Goal: Find contact information: Find contact information

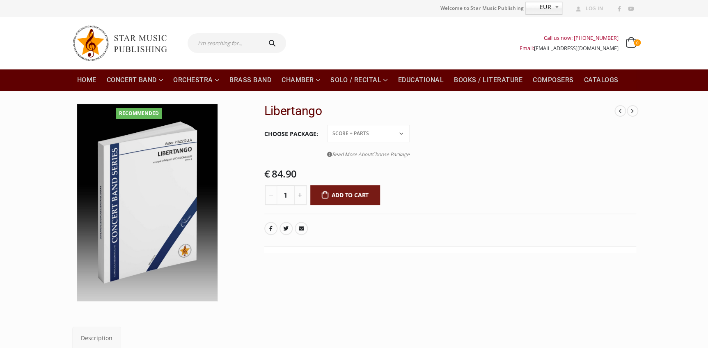
click at [75, 36] on img at bounding box center [123, 43] width 103 height 44
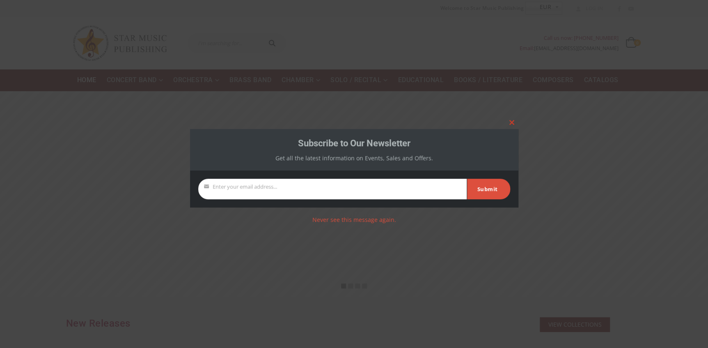
click at [512, 121] on span at bounding box center [511, 122] width 13 height 5
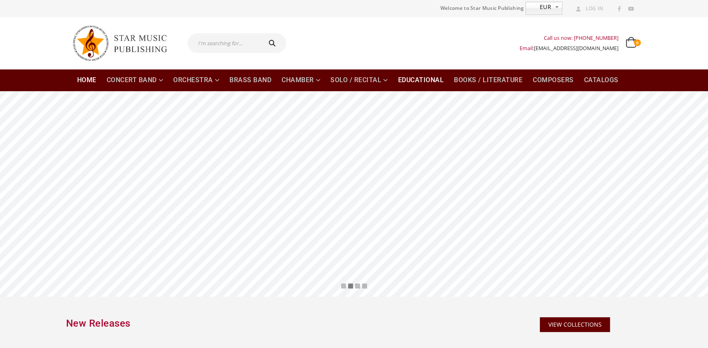
click at [430, 82] on link "Educational" at bounding box center [421, 80] width 56 height 22
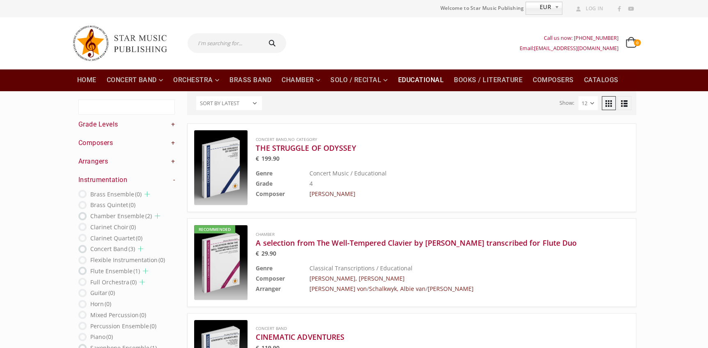
click at [592, 49] on link "[EMAIL_ADDRESS][DOMAIN_NAME]" at bounding box center [576, 48] width 85 height 7
drag, startPoint x: 603, startPoint y: 48, endPoint x: 559, endPoint y: 54, distance: 44.8
click at [559, 54] on div "Call us now: [PHONE_NUMBER] Email: [EMAIL_ADDRESS][DOMAIN_NAME] 0 0 items 0 ITE…" at bounding box center [578, 43] width 117 height 25
drag, startPoint x: 620, startPoint y: 48, endPoint x: 545, endPoint y: 49, distance: 75.5
click at [545, 49] on div "Call us now: [PHONE_NUMBER] Email: [EMAIL_ADDRESS][DOMAIN_NAME] 0 0 items 0 ITE…" at bounding box center [578, 43] width 117 height 25
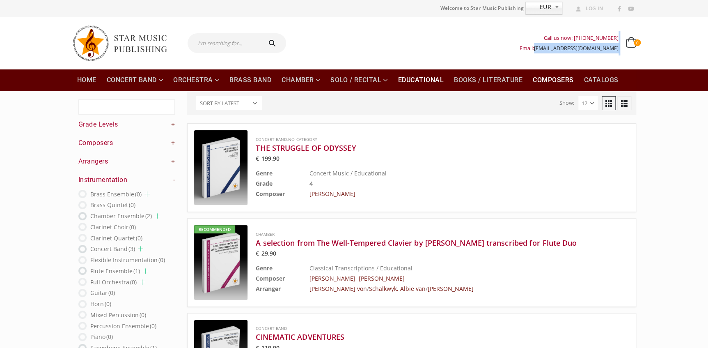
copy div "[EMAIL_ADDRESS][DOMAIN_NAME]"
